Goal: Task Accomplishment & Management: Use online tool/utility

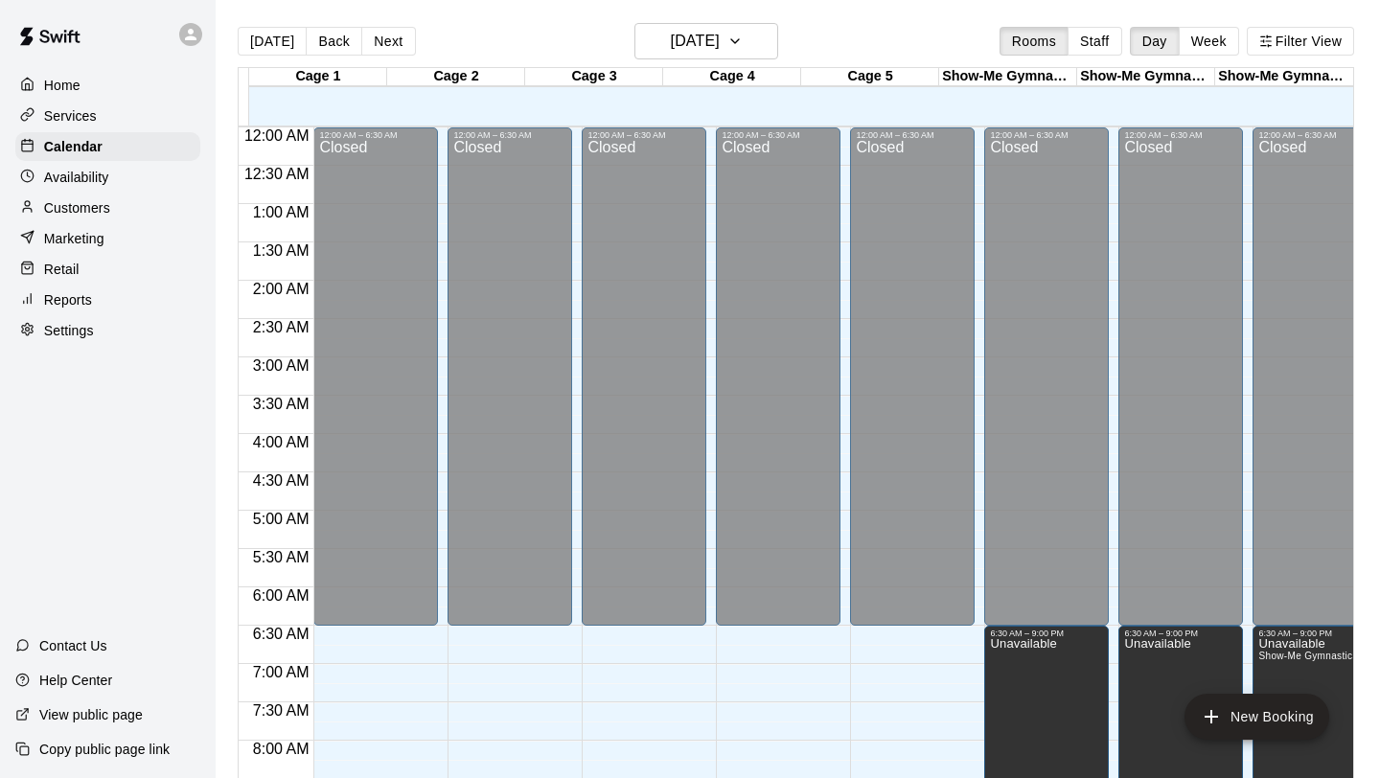
scroll to position [699, 0]
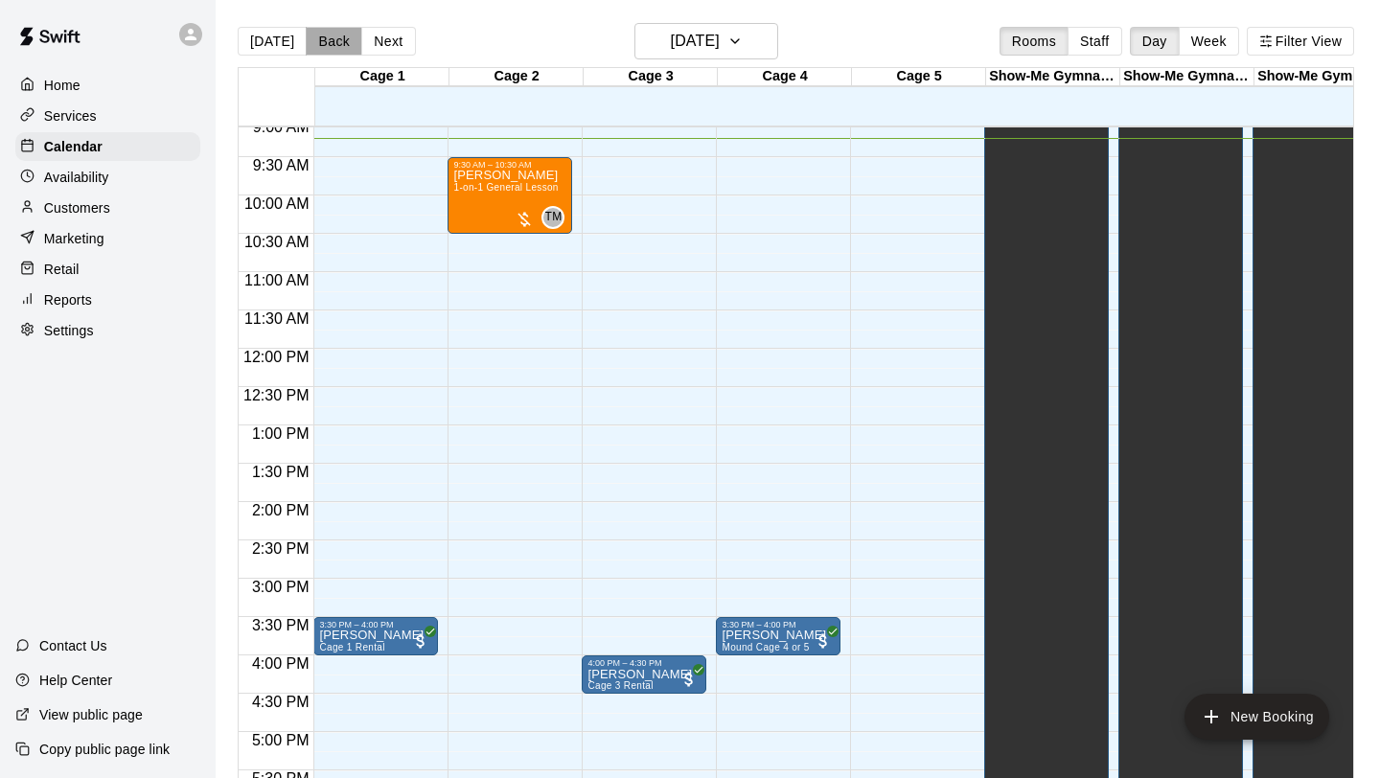
click at [319, 40] on button "Back" at bounding box center [334, 41] width 57 height 29
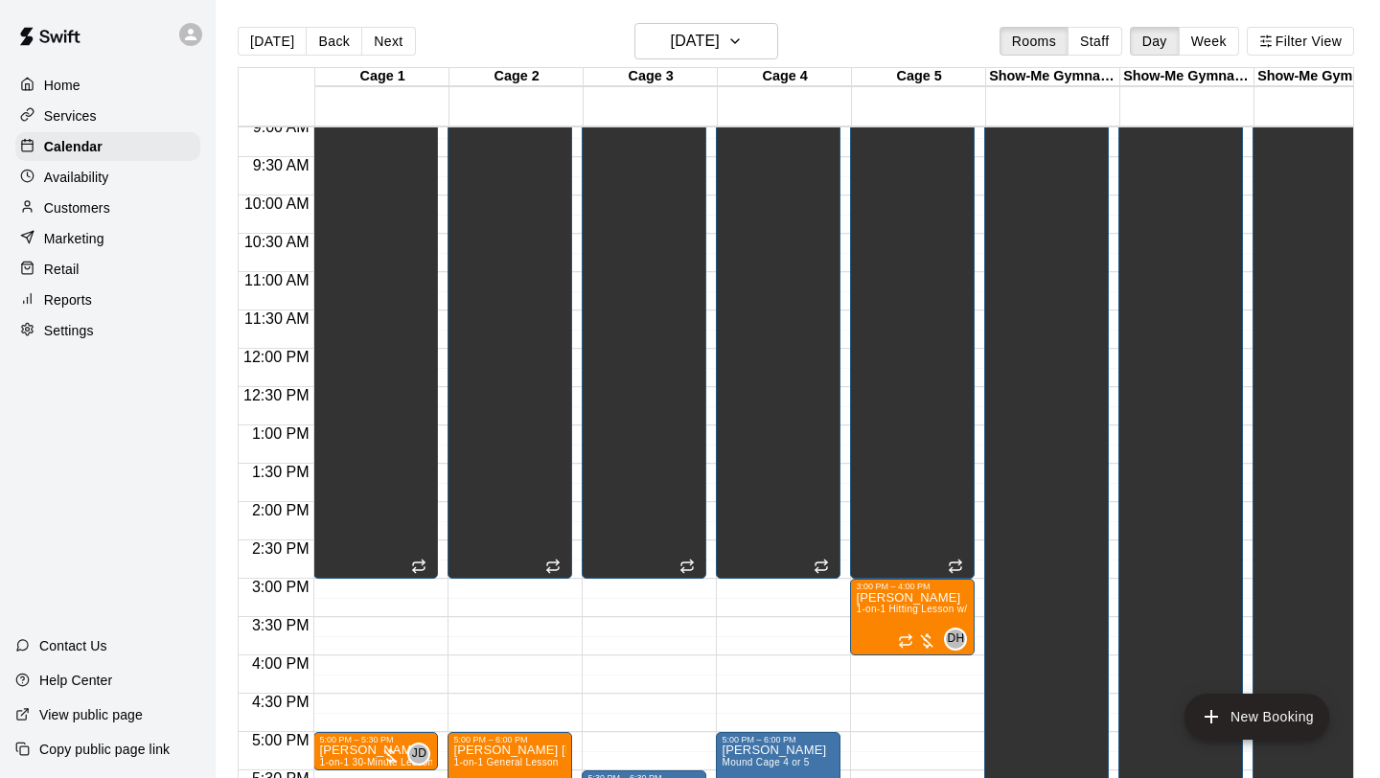
click at [319, 40] on button "Back" at bounding box center [334, 41] width 57 height 29
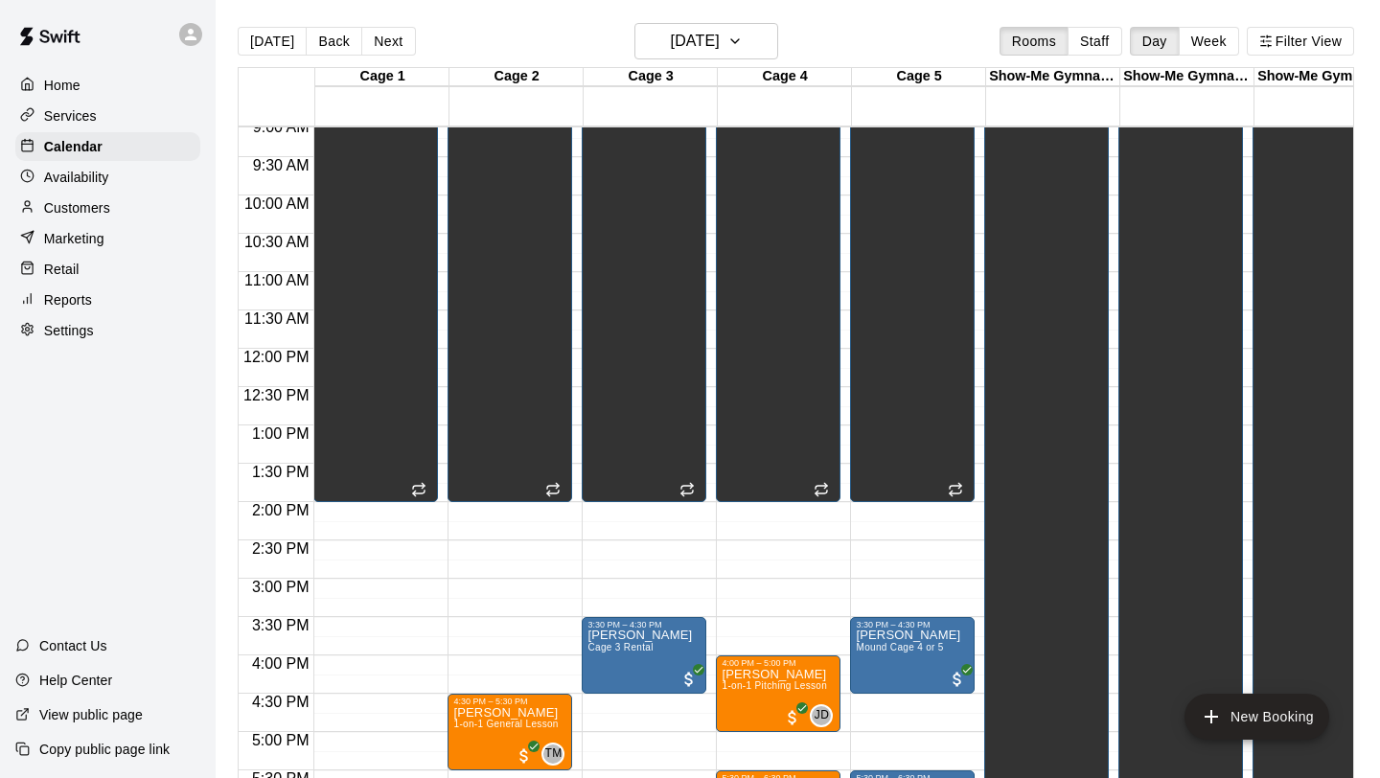
scroll to position [1168, 0]
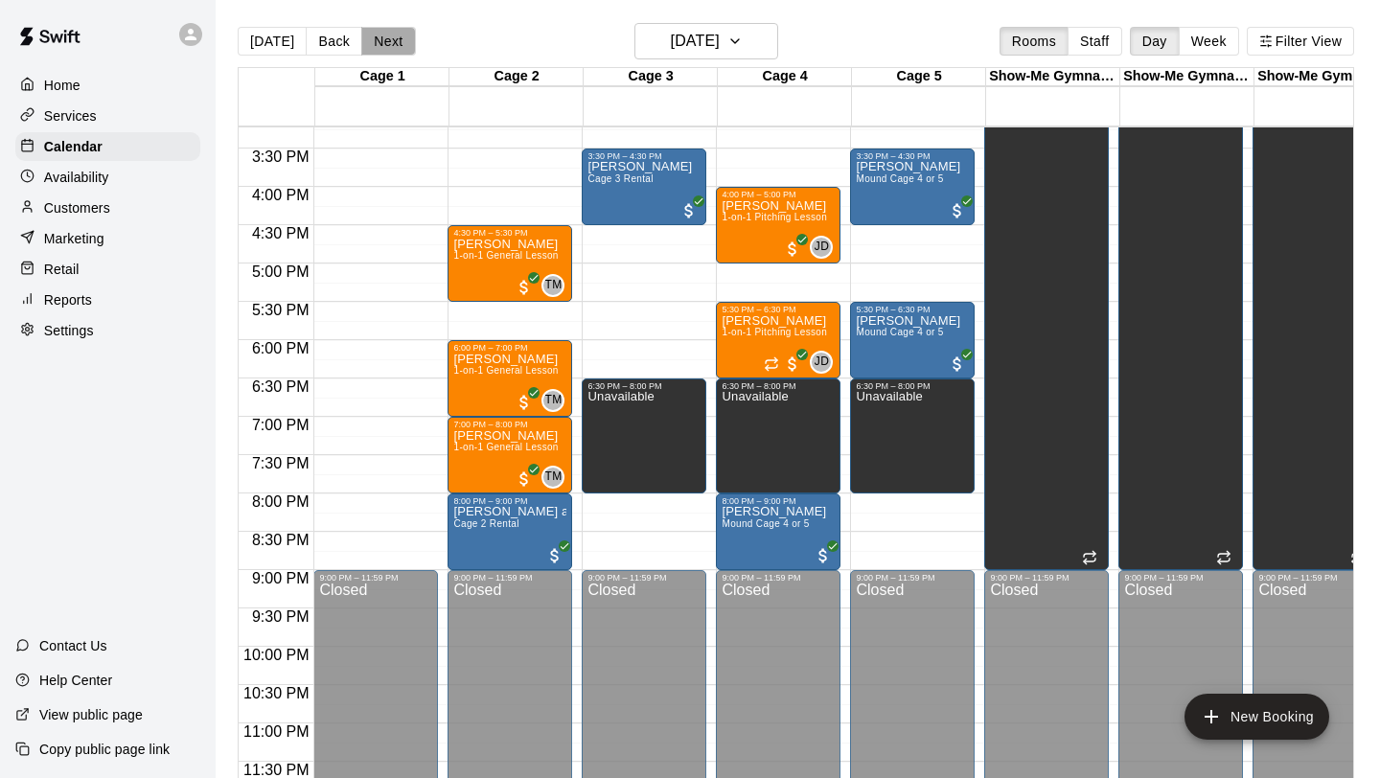
click at [391, 36] on button "Next" at bounding box center [388, 41] width 54 height 29
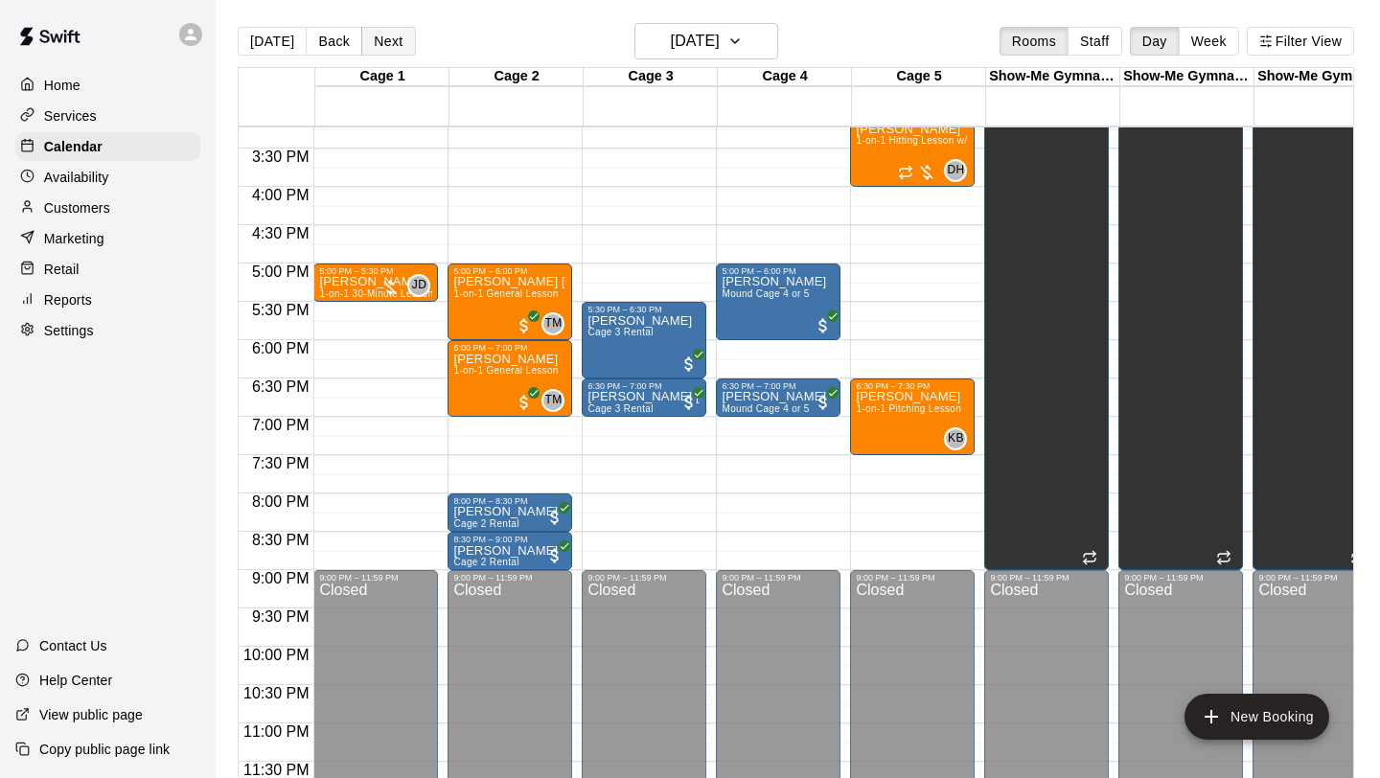
click at [390, 36] on button "Next" at bounding box center [388, 41] width 54 height 29
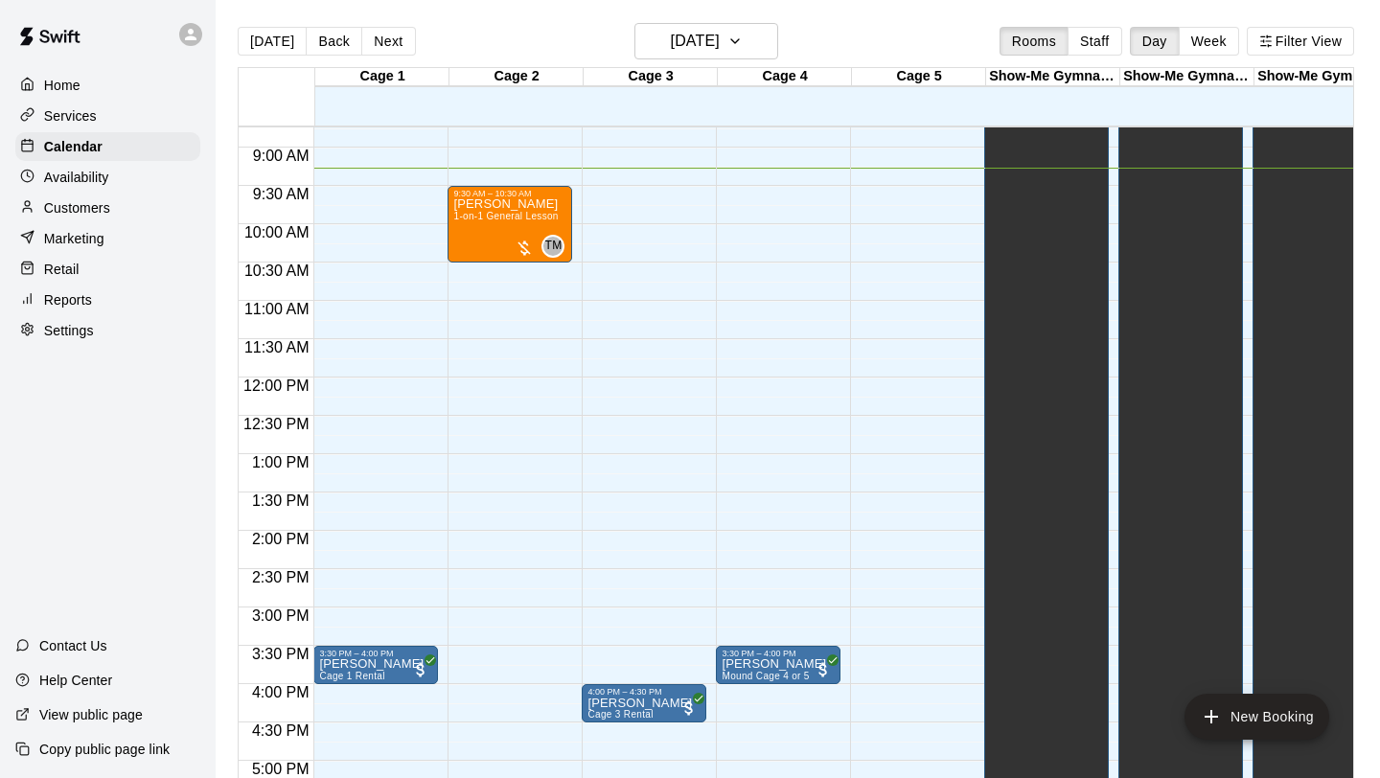
scroll to position [659, 0]
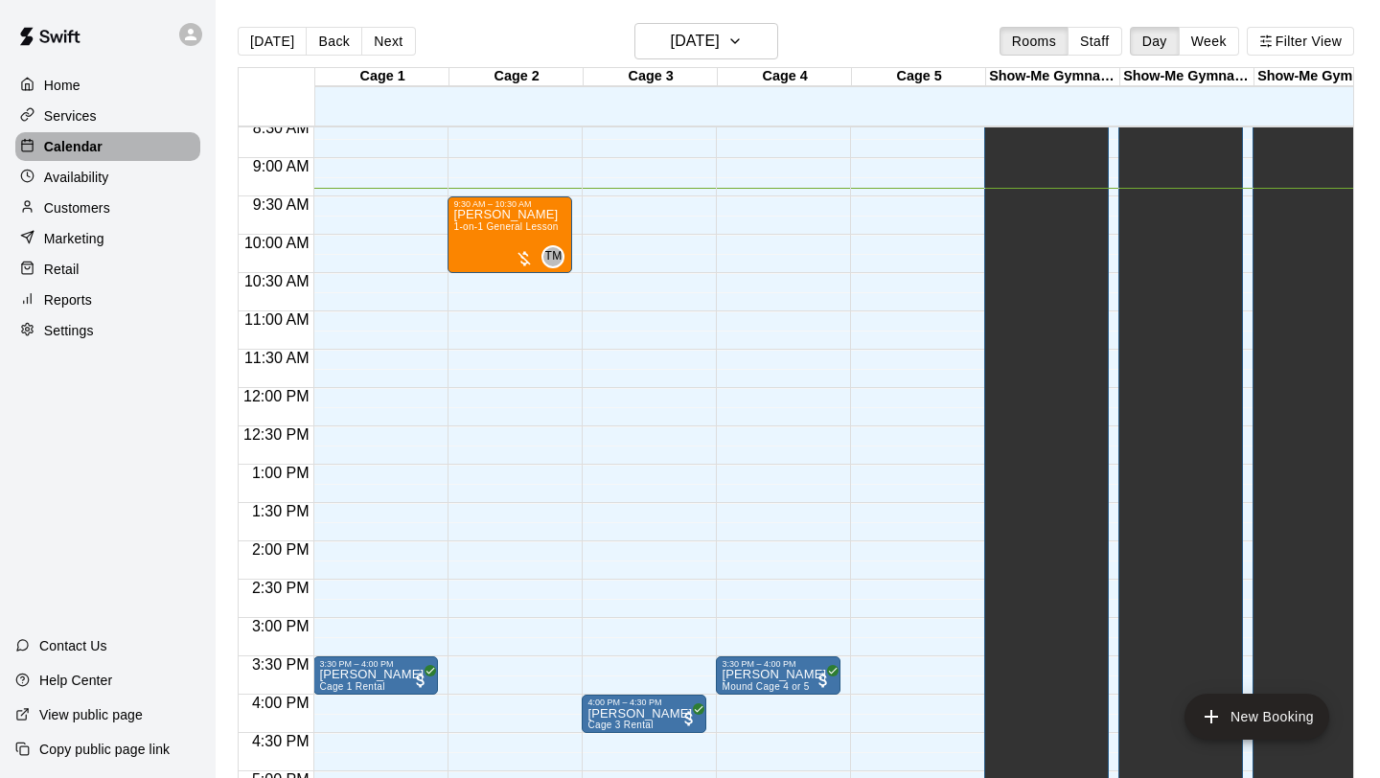
click at [85, 152] on p "Calendar" at bounding box center [73, 146] width 58 height 19
click at [84, 219] on div "Customers" at bounding box center [107, 208] width 185 height 29
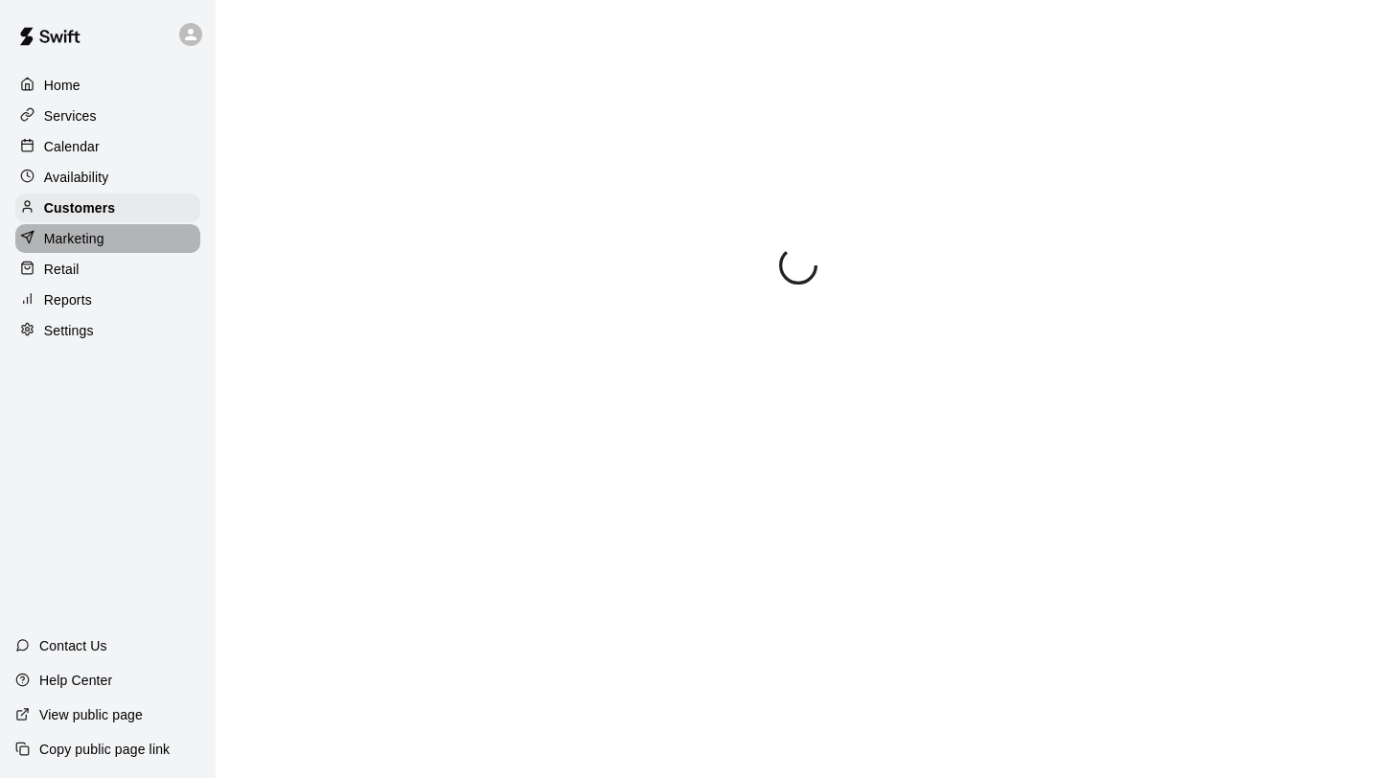
click at [85, 231] on p "Marketing" at bounding box center [74, 238] width 60 height 19
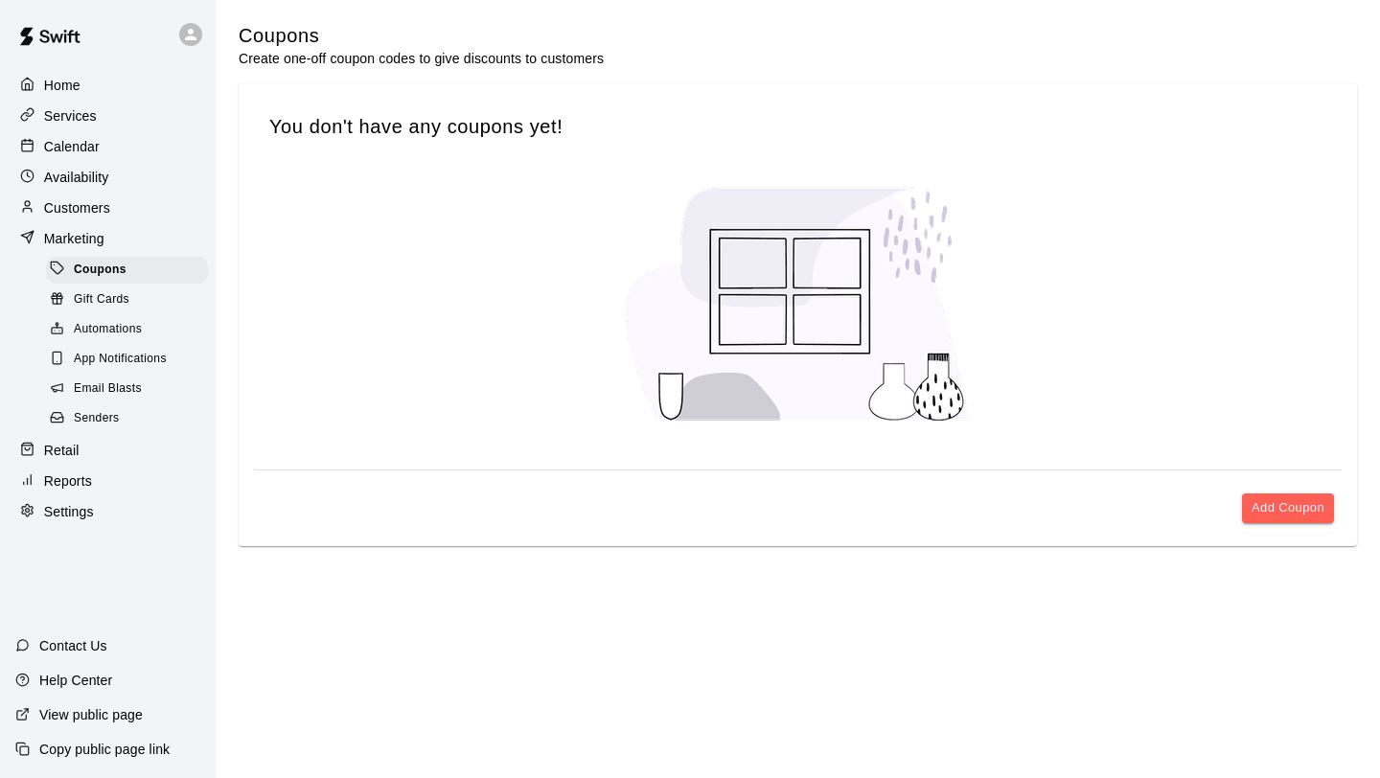
click at [74, 164] on div "Availability" at bounding box center [107, 177] width 185 height 29
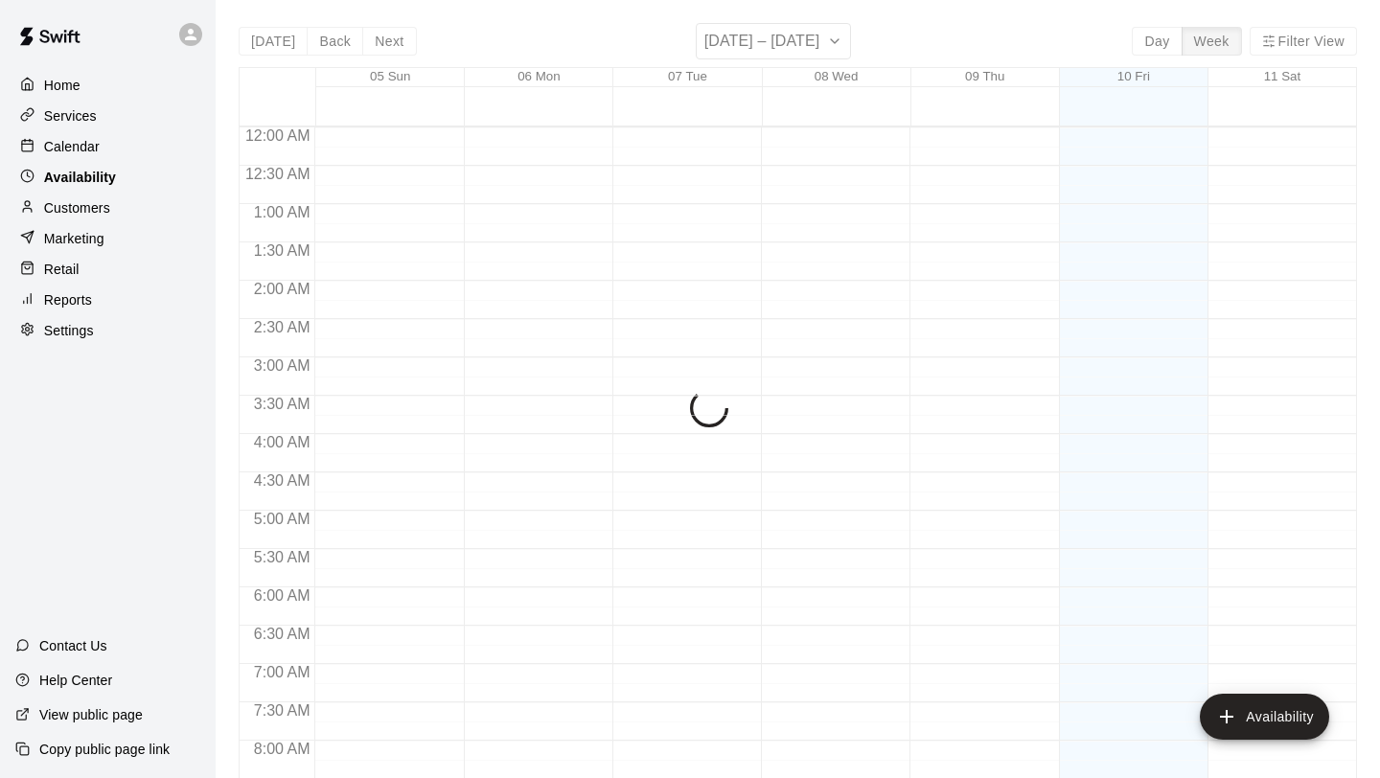
scroll to position [721, 0]
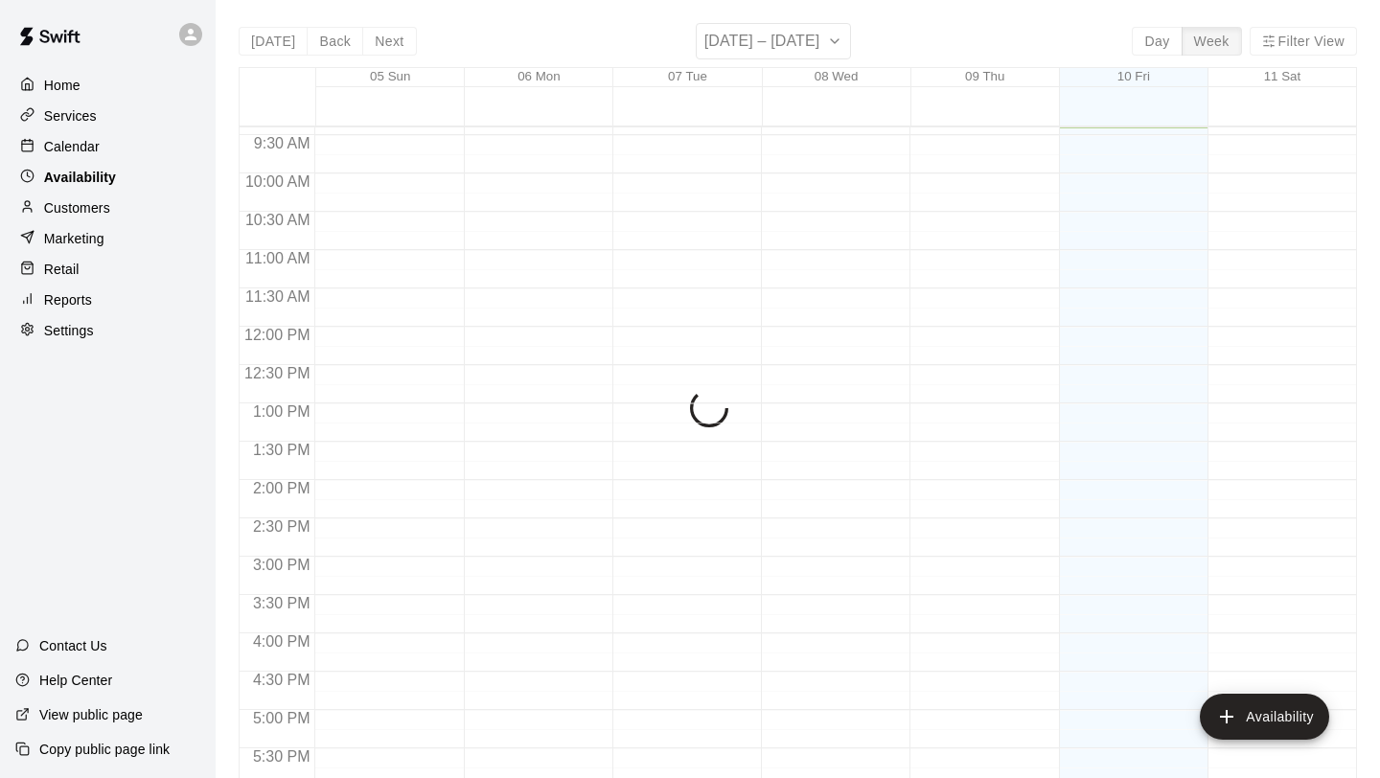
click at [79, 188] on div "Availability" at bounding box center [107, 177] width 185 height 29
click at [83, 214] on p "Customers" at bounding box center [77, 207] width 66 height 19
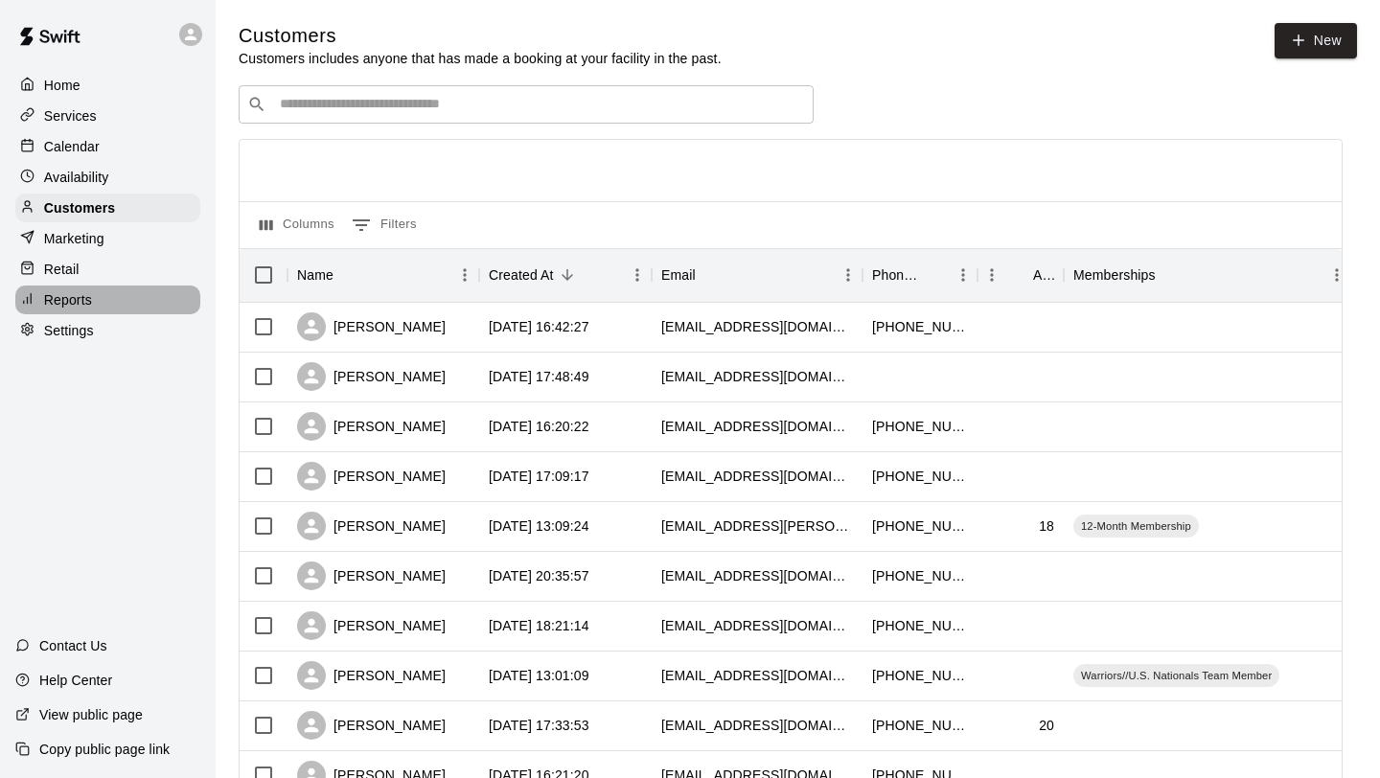
click at [79, 302] on p "Reports" at bounding box center [68, 299] width 48 height 19
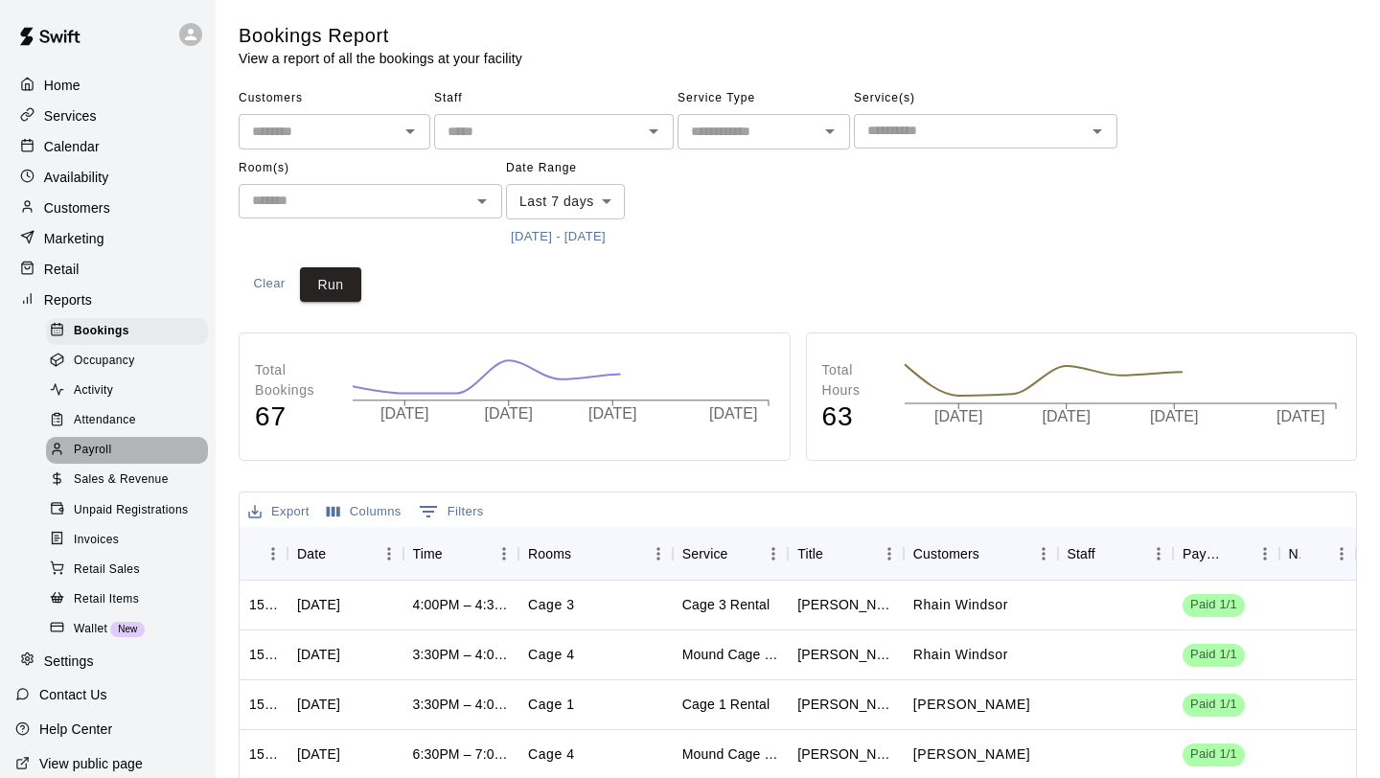
click at [142, 447] on div "Payroll" at bounding box center [127, 450] width 162 height 27
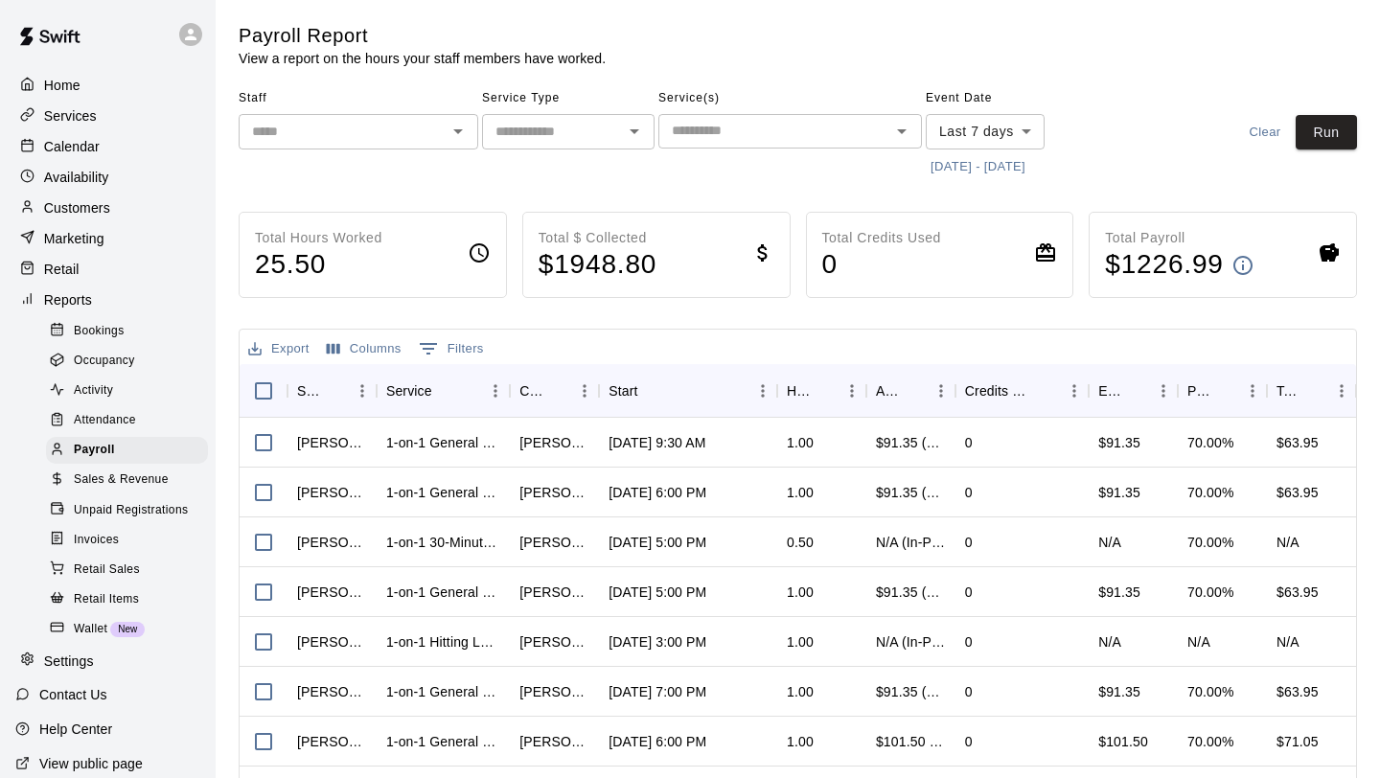
click at [337, 128] on input "text" at bounding box center [342, 132] width 196 height 24
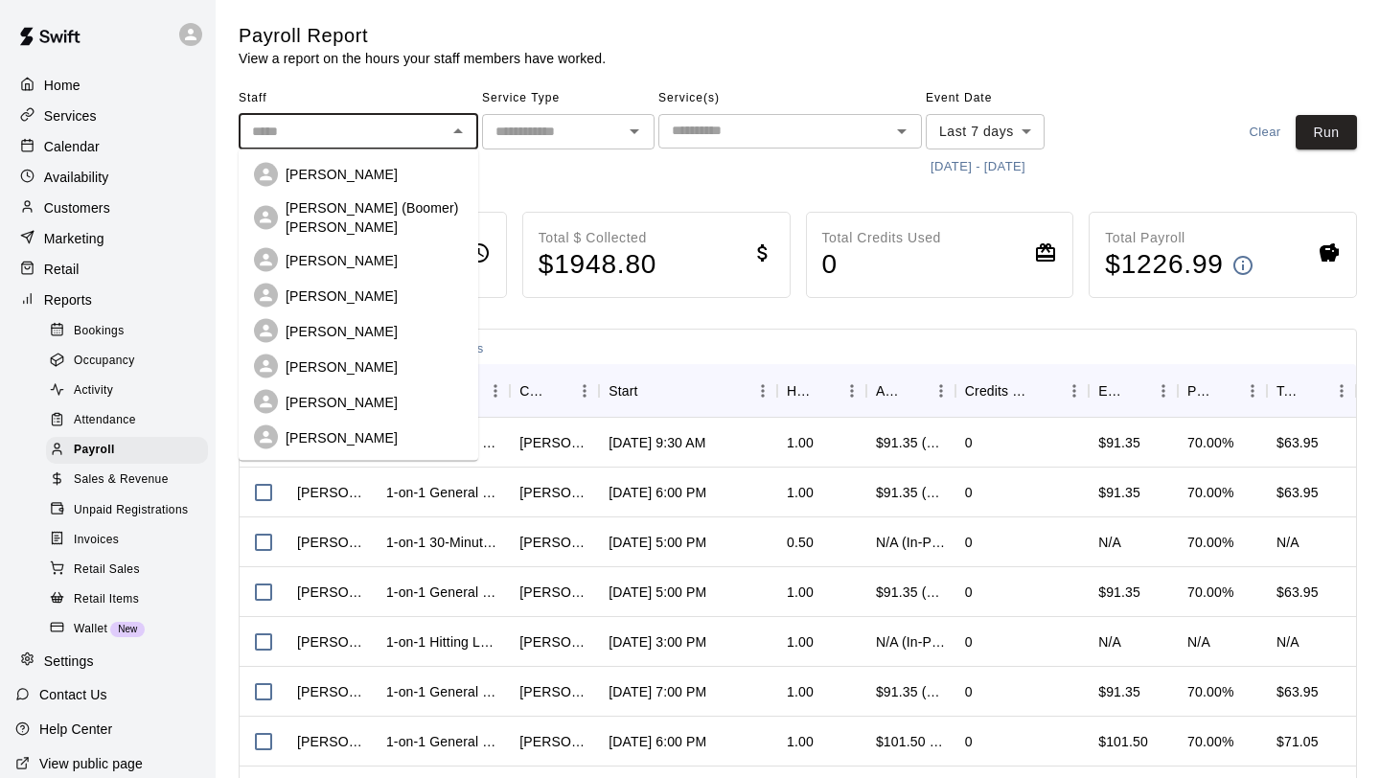
click at [344, 250] on p "[PERSON_NAME]" at bounding box center [342, 259] width 112 height 19
type input "**********"
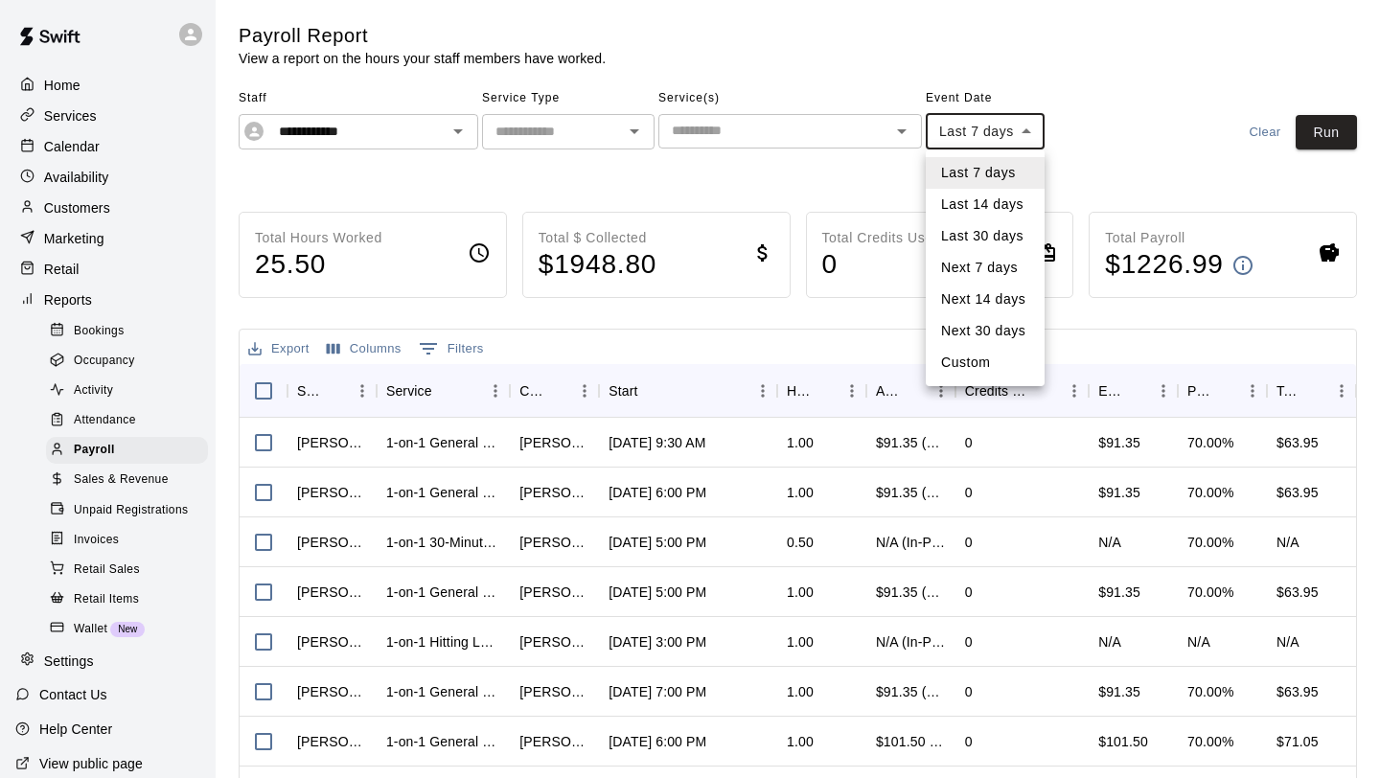
click at [1027, 137] on body "**********" at bounding box center [690, 503] width 1380 height 1007
click at [991, 351] on li "Custom" at bounding box center [985, 363] width 119 height 32
type input "******"
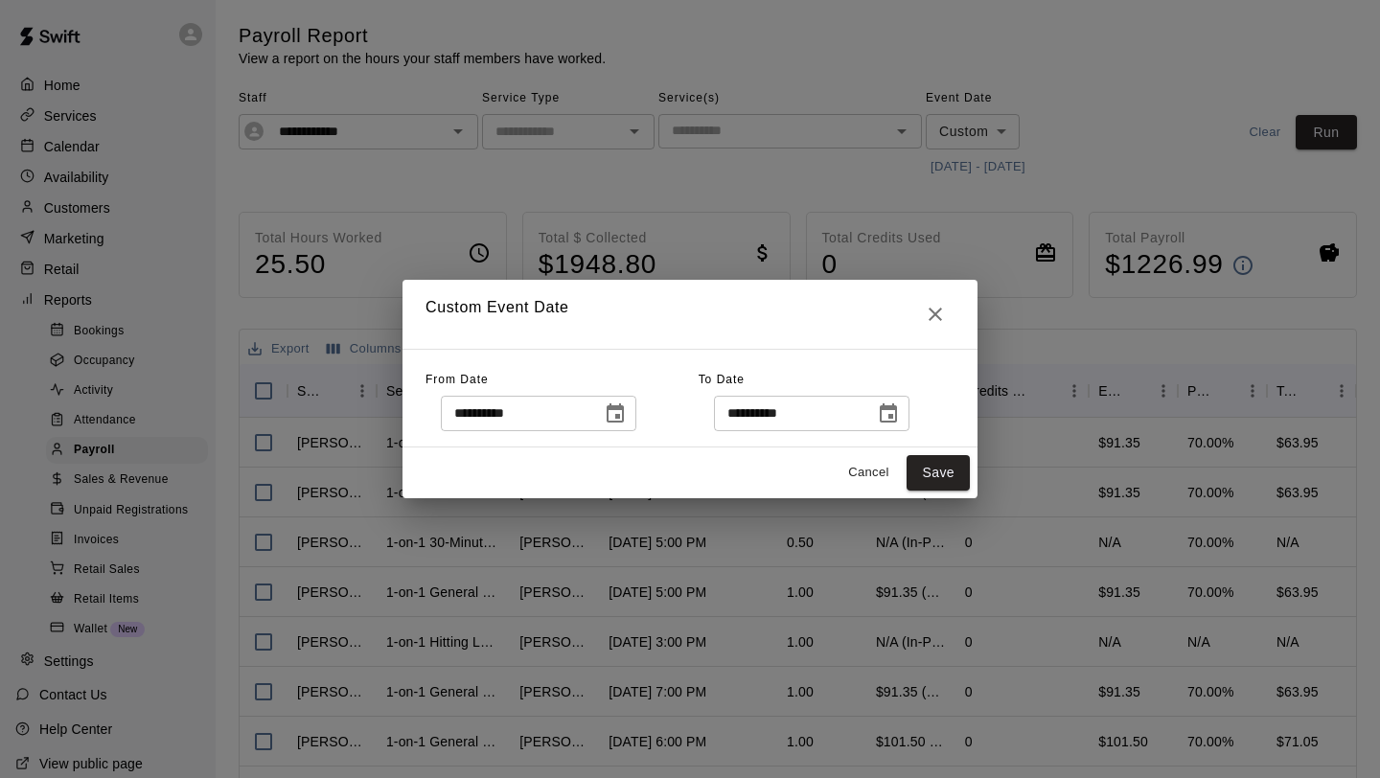
click at [634, 406] on button "Choose date, selected date is Oct 3, 2025" at bounding box center [615, 414] width 38 height 38
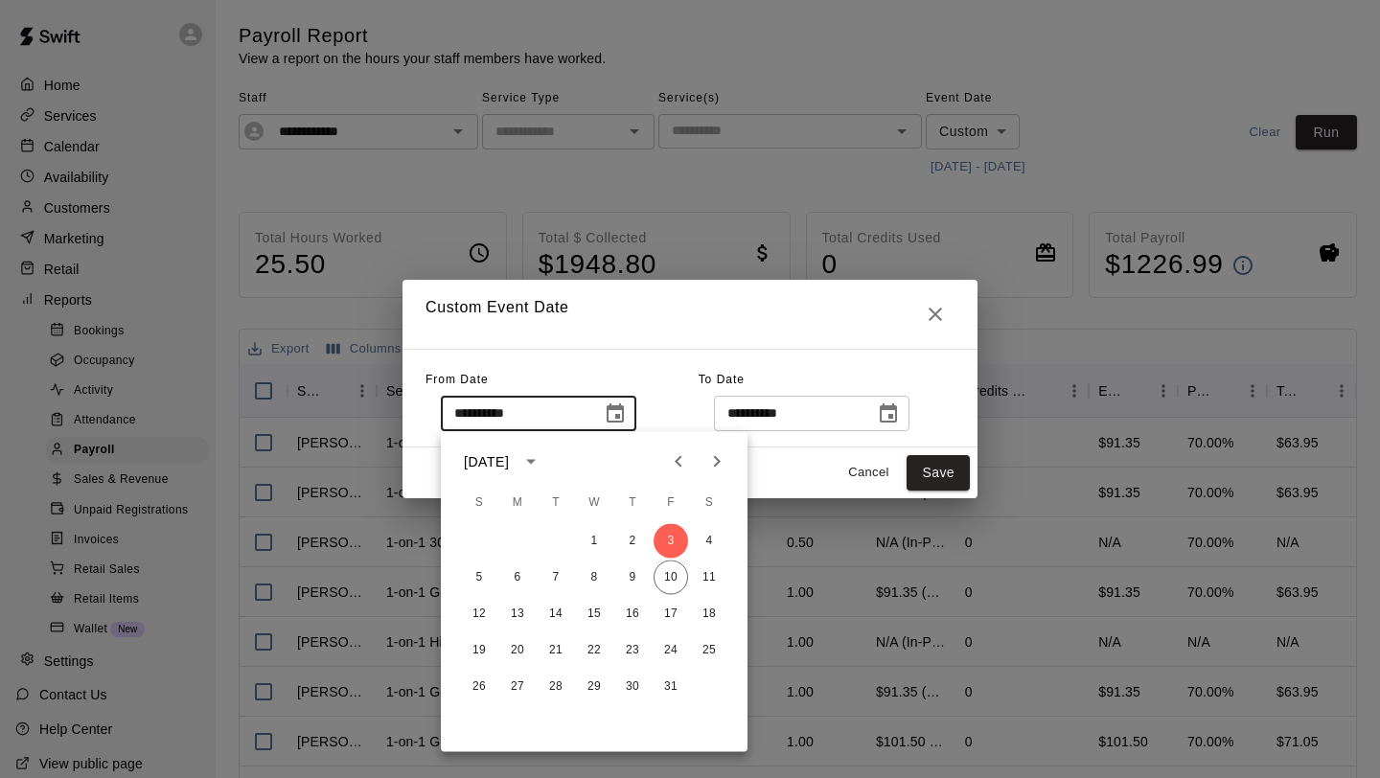
click at [674, 476] on button "Previous month" at bounding box center [678, 462] width 38 height 38
click at [674, 475] on button "Previous month" at bounding box center [678, 462] width 38 height 38
click at [668, 542] on button "1" at bounding box center [670, 541] width 34 height 34
type input "**********"
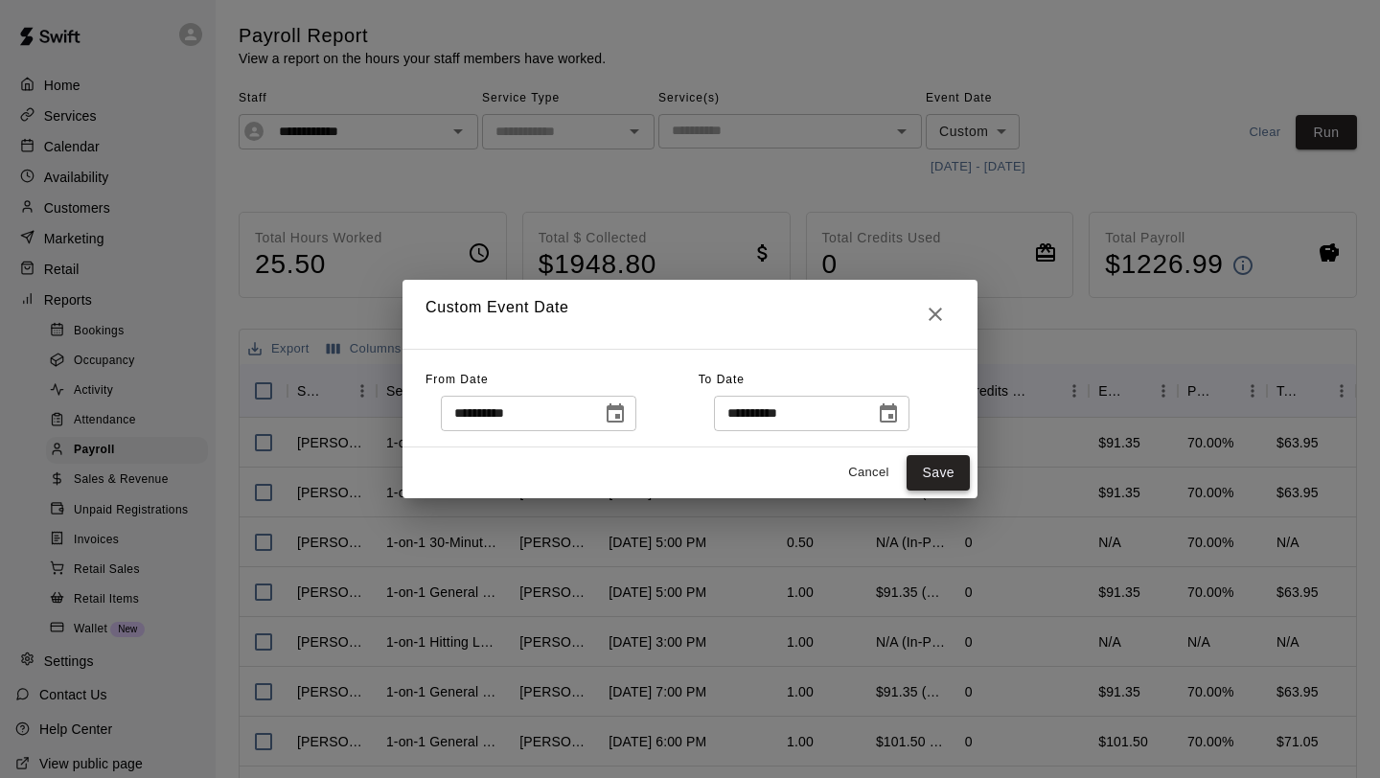
click at [946, 473] on button "Save" at bounding box center [937, 472] width 63 height 35
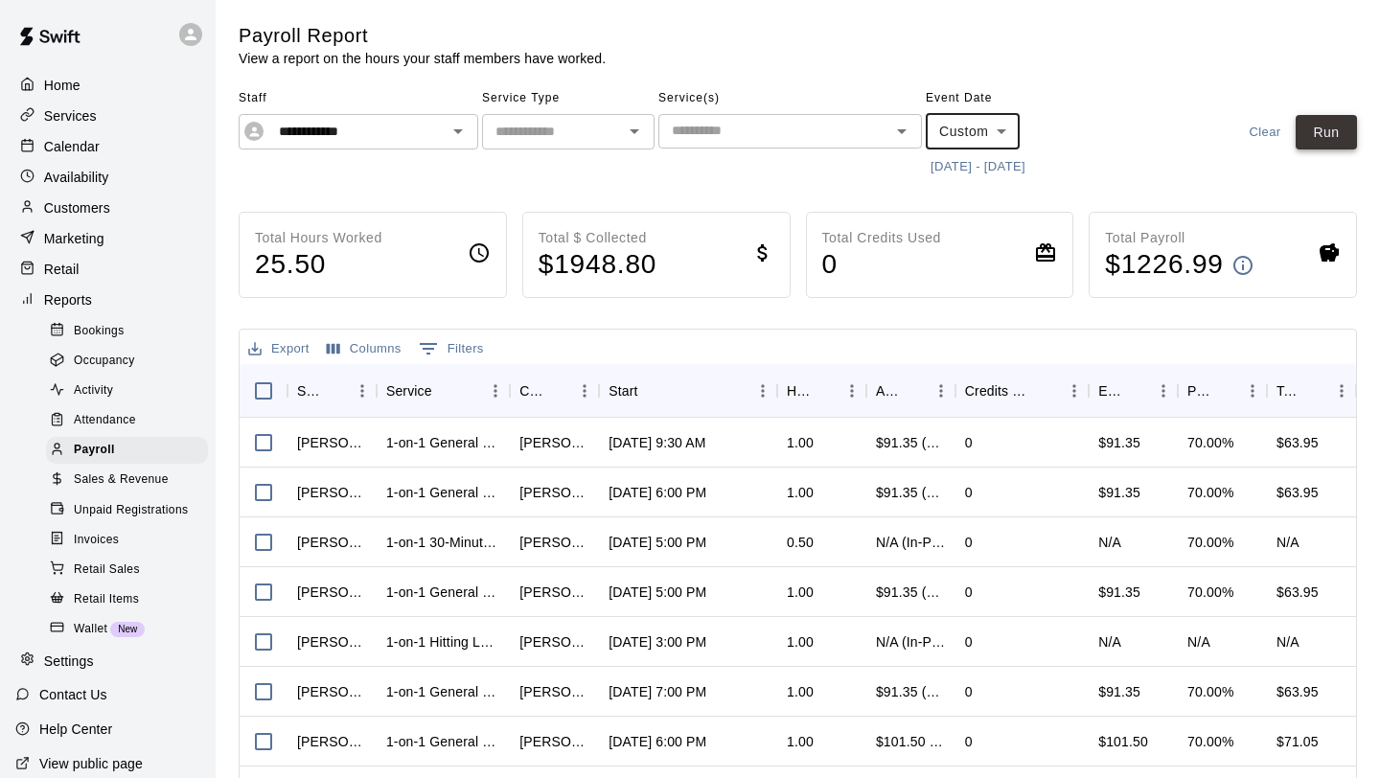
click at [1341, 139] on button "Run" at bounding box center [1325, 132] width 61 height 35
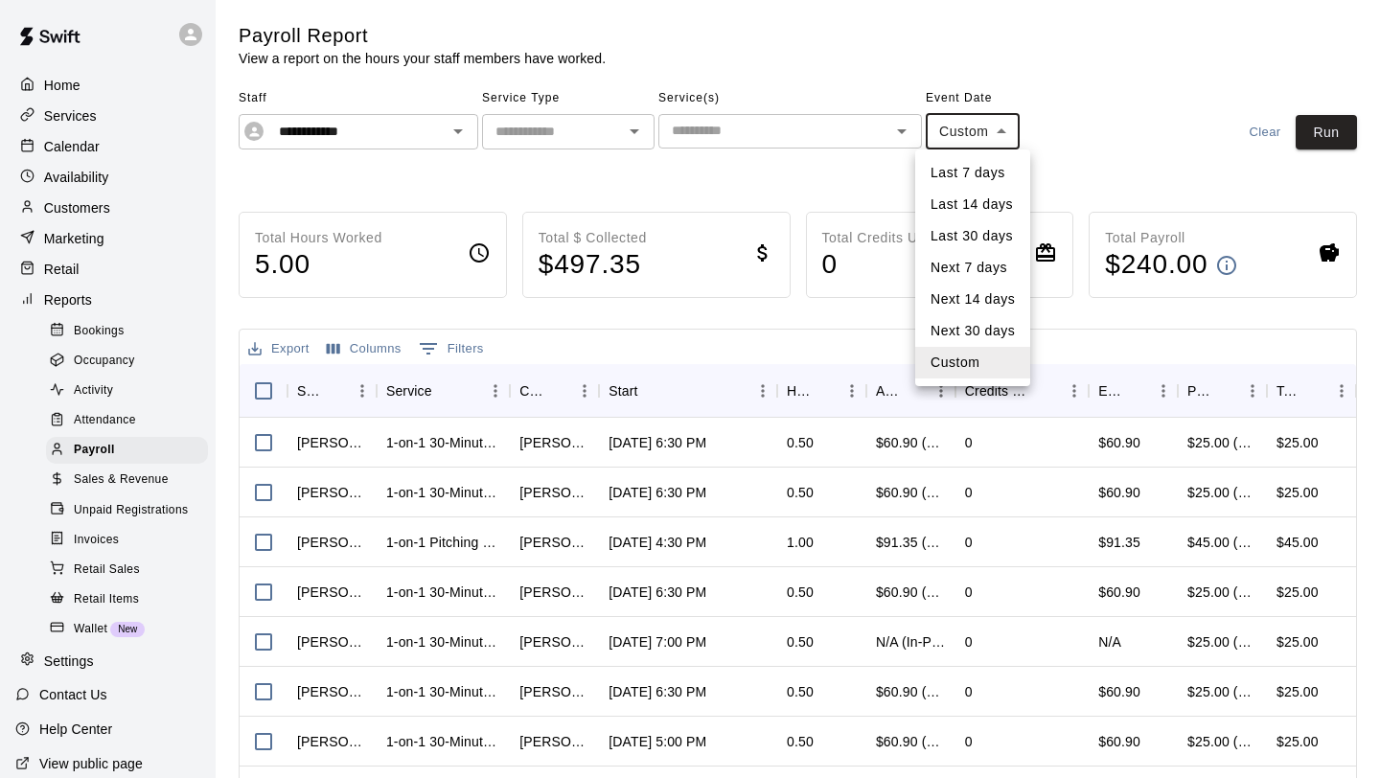
click at [974, 132] on body "**********" at bounding box center [690, 503] width 1380 height 1007
click at [967, 363] on li "Custom" at bounding box center [972, 363] width 115 height 32
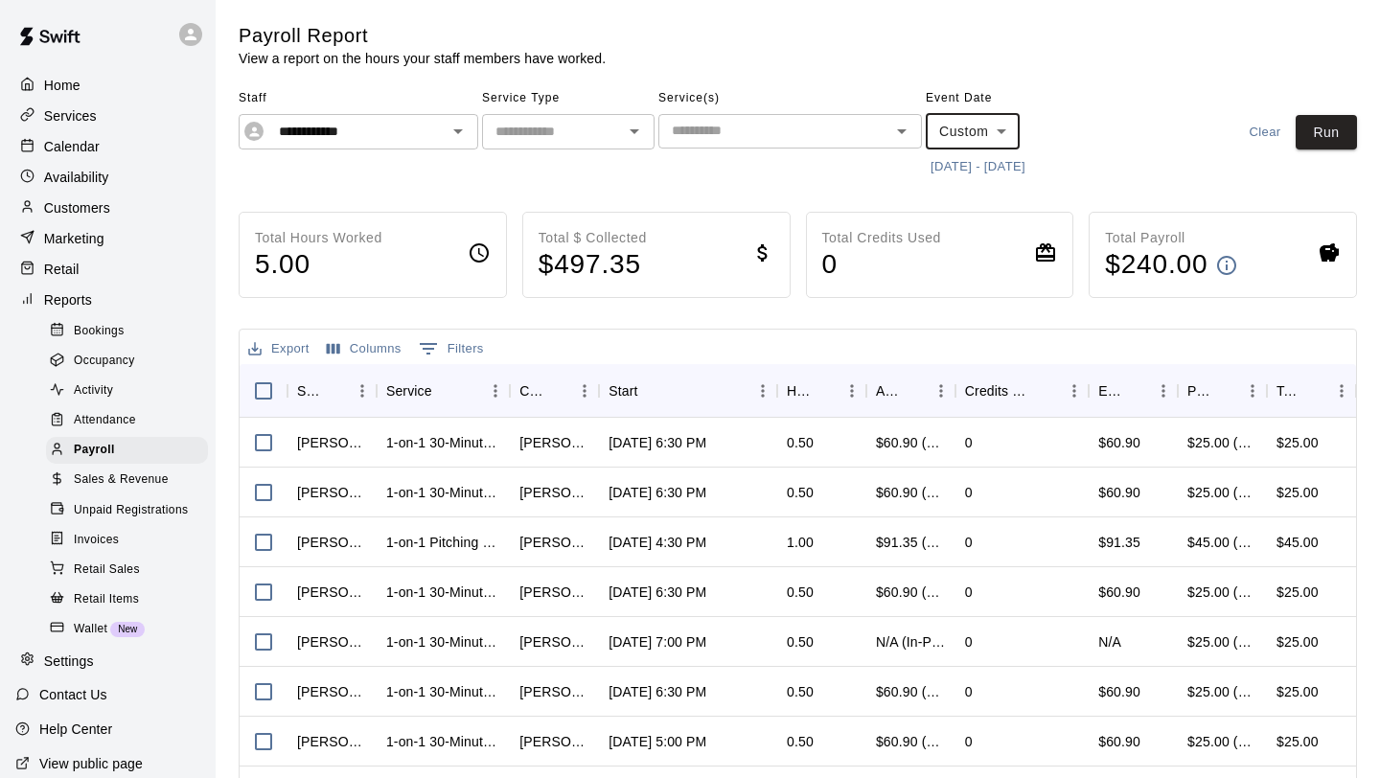
click at [966, 169] on button "[DATE] - [DATE]" at bounding box center [978, 167] width 104 height 30
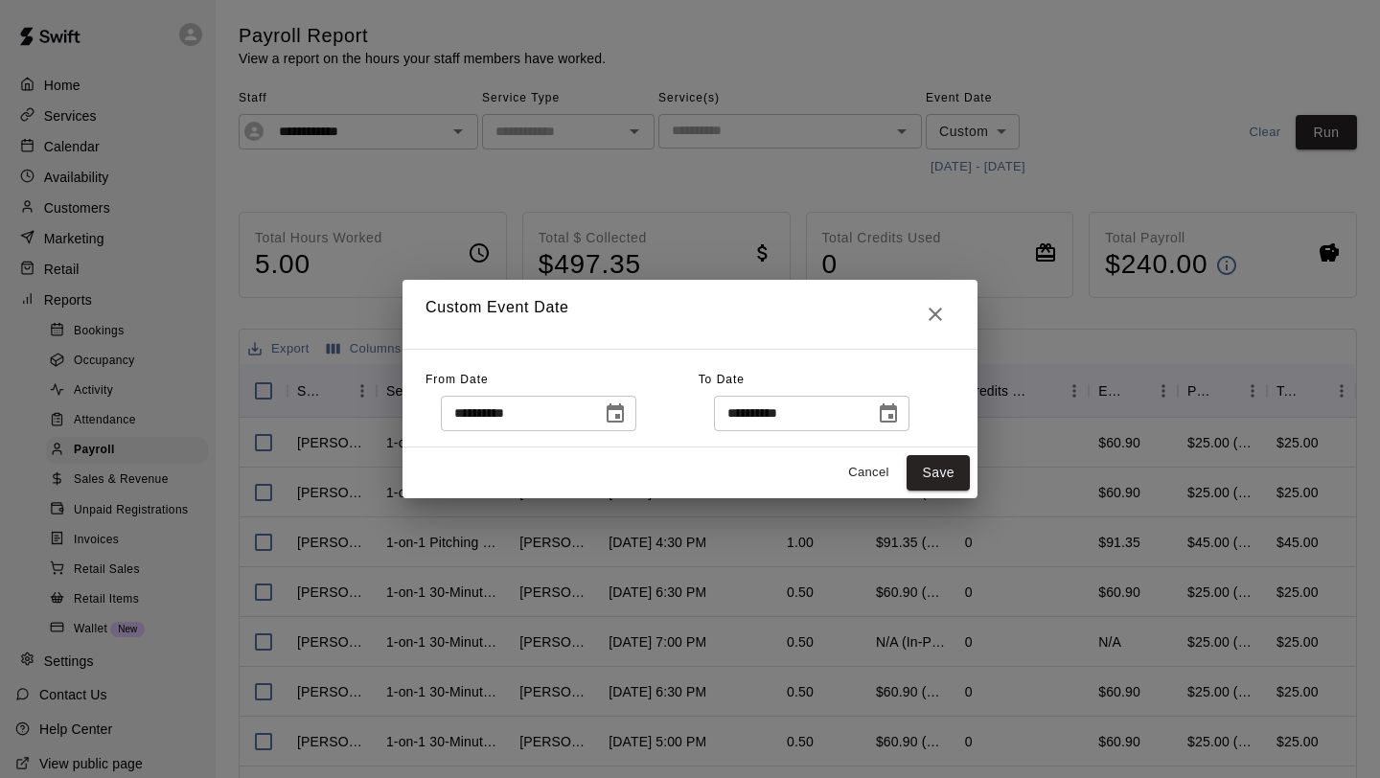
click at [630, 426] on button "Choose date, selected date is Aug 1, 2025" at bounding box center [615, 414] width 38 height 38
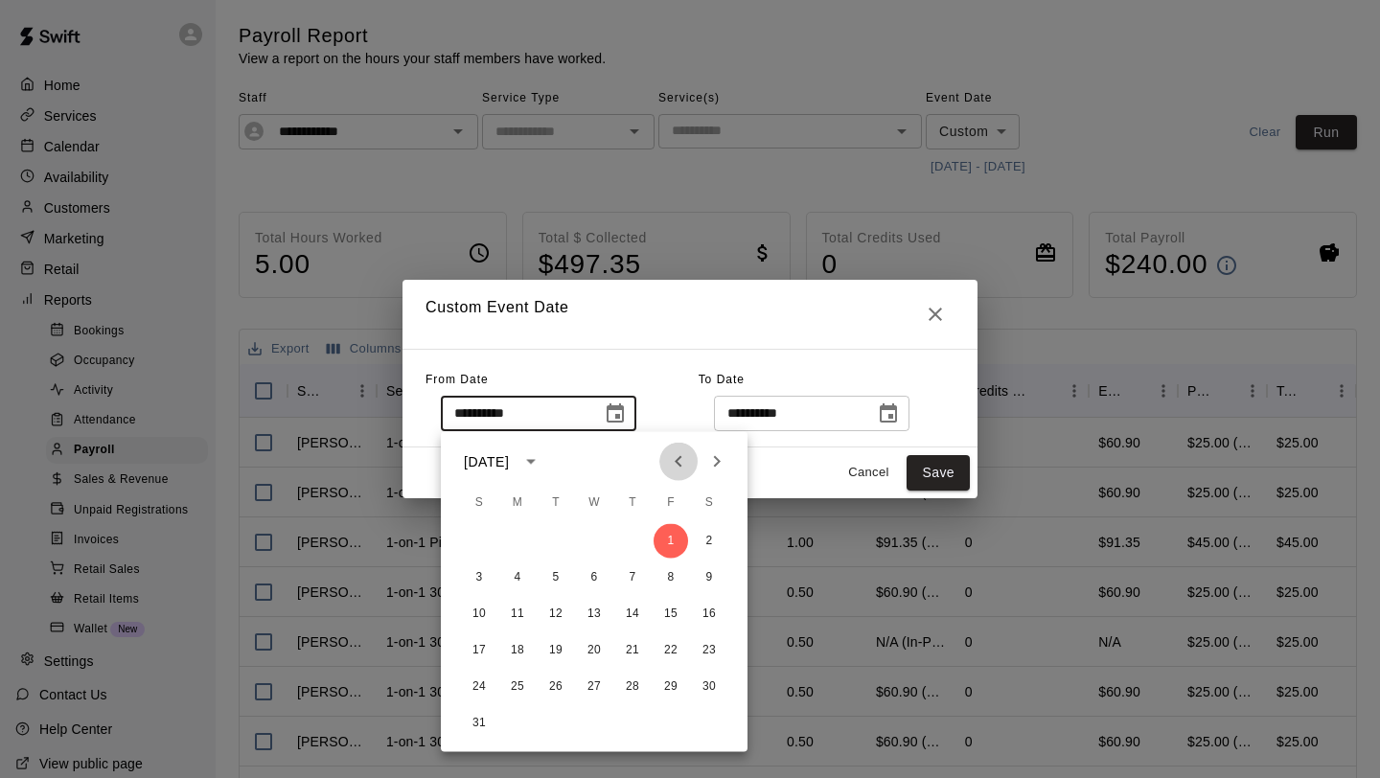
click at [681, 455] on icon "Previous month" at bounding box center [678, 461] width 23 height 23
click at [682, 454] on icon "Previous month" at bounding box center [678, 461] width 23 height 23
click at [713, 458] on icon "Next month" at bounding box center [716, 461] width 23 height 23
click at [544, 545] on button "1" at bounding box center [555, 541] width 34 height 34
type input "**********"
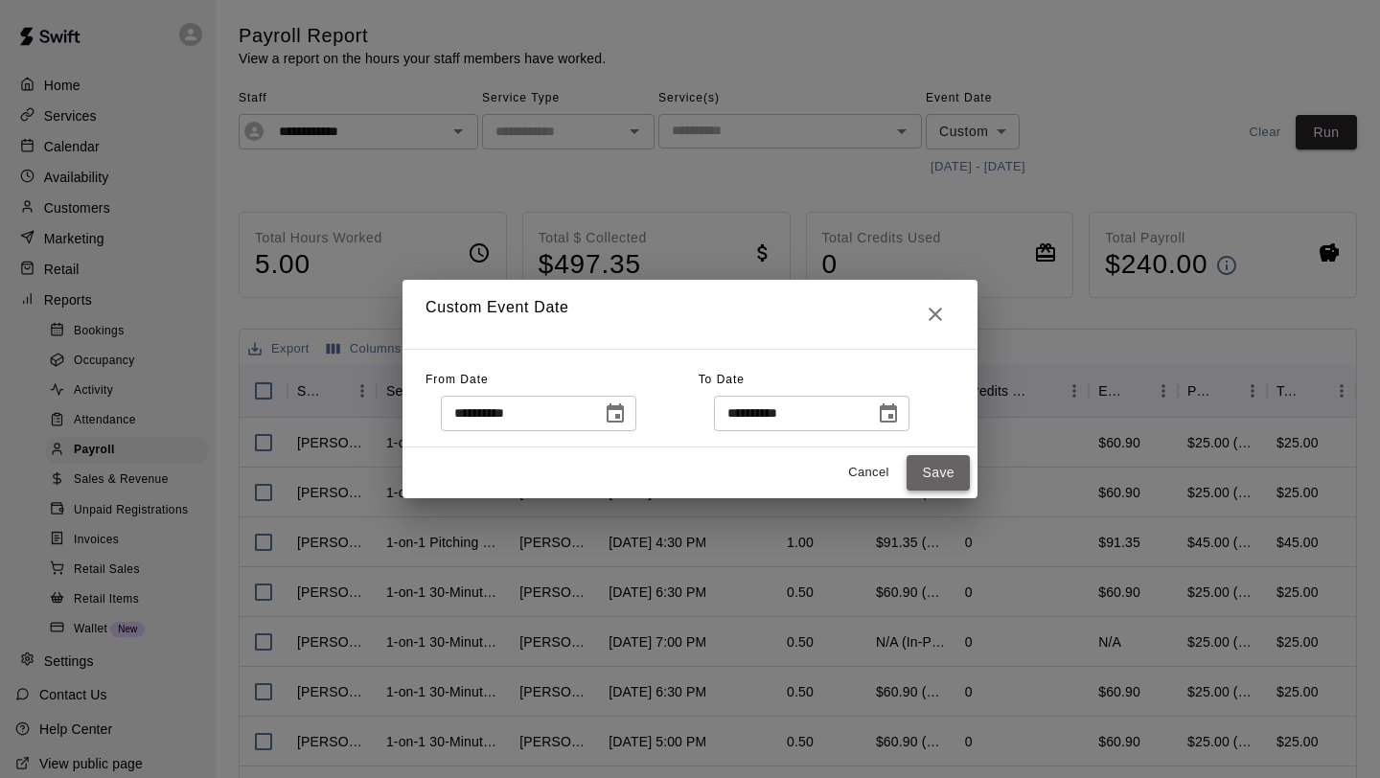
click at [947, 466] on button "Save" at bounding box center [937, 472] width 63 height 35
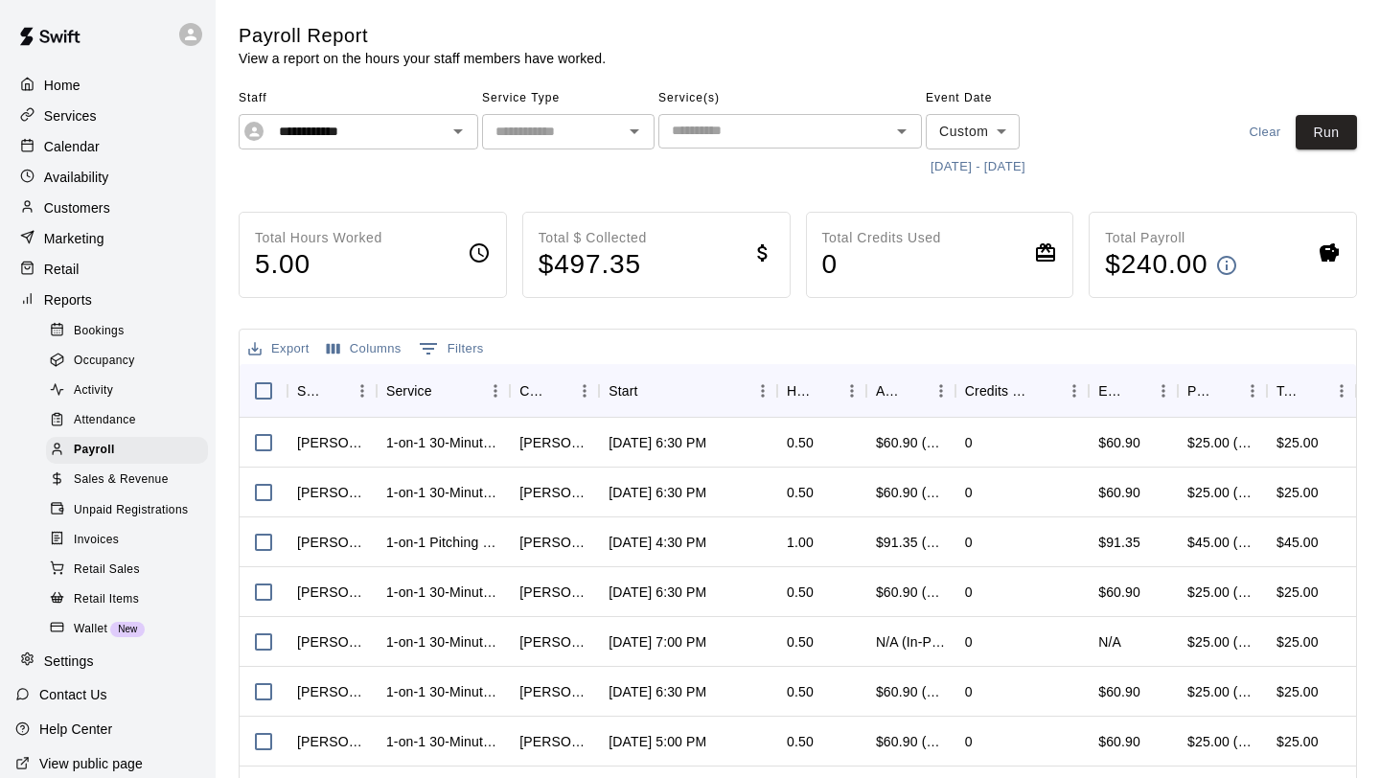
click at [1343, 94] on div "**********" at bounding box center [798, 132] width 1118 height 99
click at [1343, 122] on button "Run" at bounding box center [1325, 132] width 61 height 35
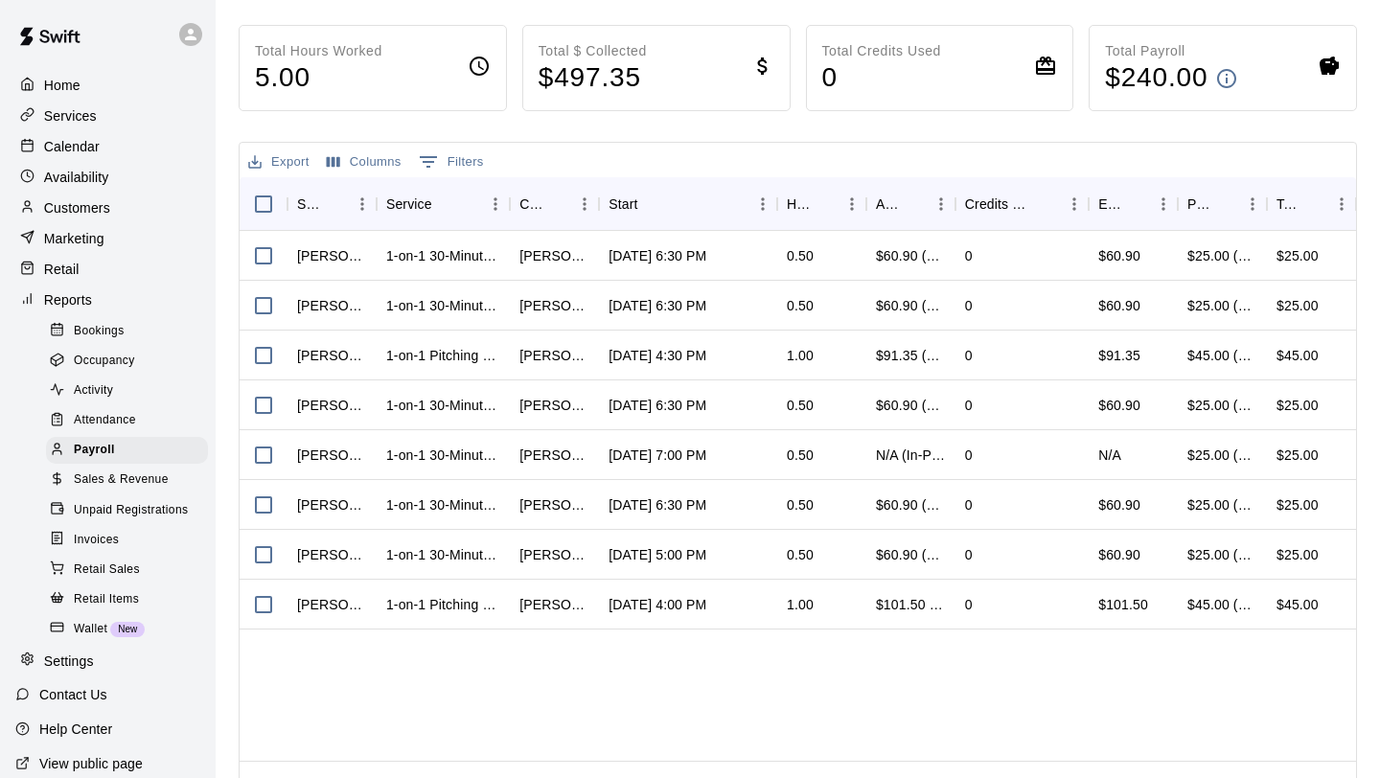
scroll to position [229, 0]
